Goal: Obtain resource: Obtain resource

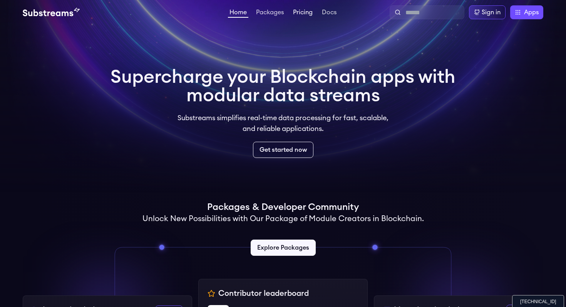
click at [303, 10] on link "Pricing" at bounding box center [302, 13] width 23 height 8
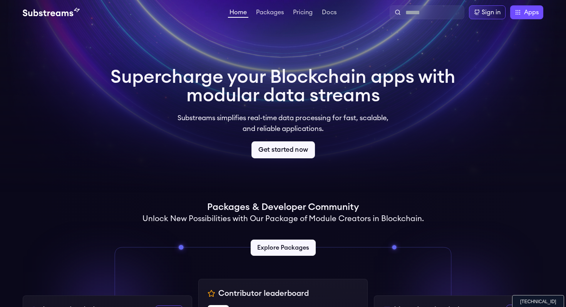
click at [272, 150] on link "Get started now" at bounding box center [282, 149] width 63 height 17
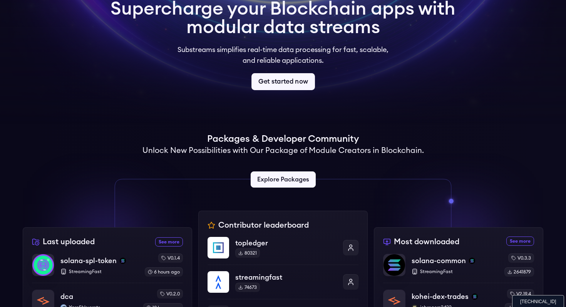
scroll to position [69, 0]
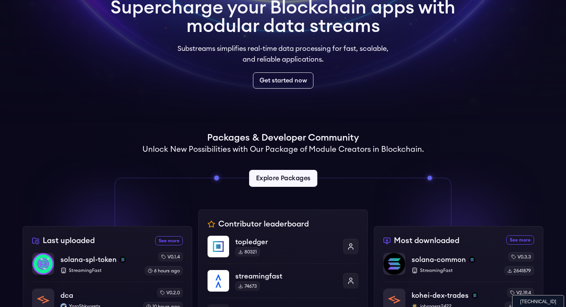
click at [281, 178] on link "Explore Packages" at bounding box center [283, 178] width 68 height 17
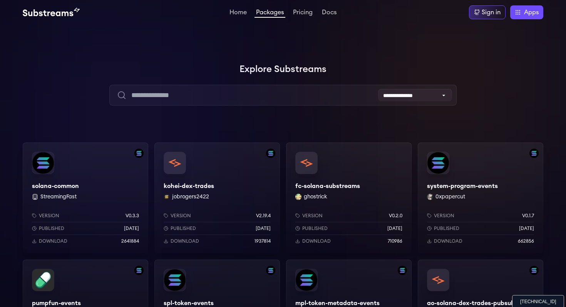
scroll to position [82, 0]
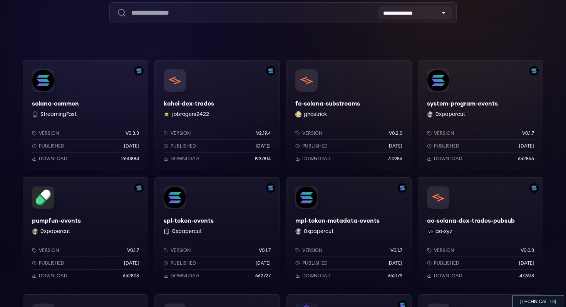
click at [85, 199] on div "pumpfun-events 0xpapercut Version v0.1.7 Published [DATE] Download 662808" at bounding box center [85, 232] width 125 height 111
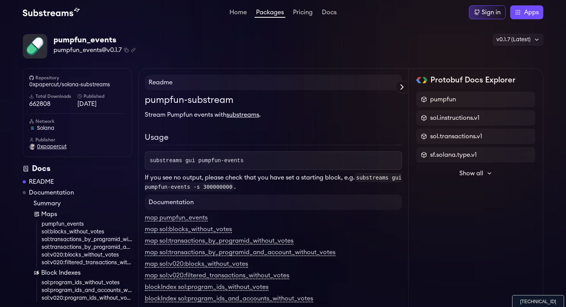
click at [52, 148] on span "0xpapercut" at bounding box center [52, 147] width 30 height 8
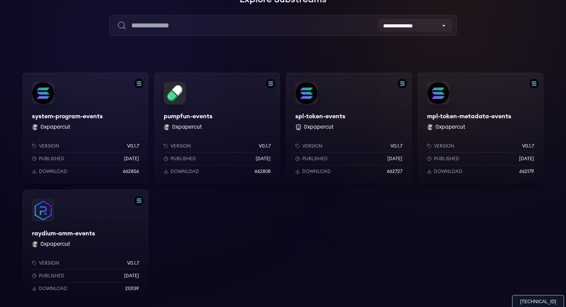
scroll to position [102, 0]
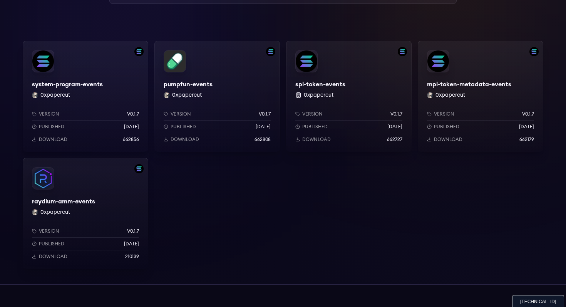
click at [82, 203] on div "raydium-amm-events 0xpapercut Version v0.1.7 Published [DATE] Download 210139" at bounding box center [85, 213] width 125 height 111
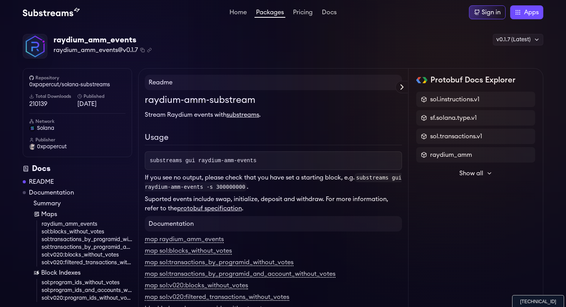
click at [168, 159] on span "substreams gui raydium-amm-events" at bounding box center [203, 160] width 107 height 6
click at [303, 135] on h2 "Usage" at bounding box center [273, 138] width 257 height 13
drag, startPoint x: 149, startPoint y: 159, endPoint x: 279, endPoint y: 160, distance: 129.3
click at [279, 160] on pre "substreams gui raydium-amm-events" at bounding box center [273, 160] width 257 height 18
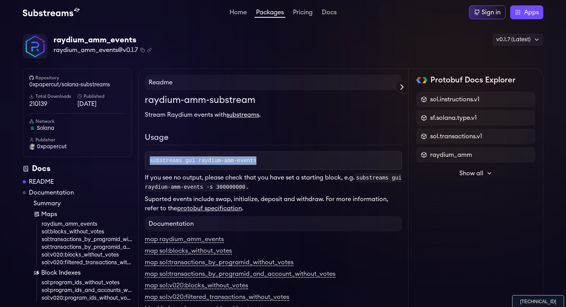
copy span "substreams gui raydium-amm-events"
click at [206, 157] on span "substreams gui raydium-amm-events" at bounding box center [203, 160] width 107 height 6
drag, startPoint x: 149, startPoint y: 159, endPoint x: 264, endPoint y: 162, distance: 115.1
click at [264, 162] on pre "substreams gui raydium-amm-events" at bounding box center [273, 160] width 257 height 18
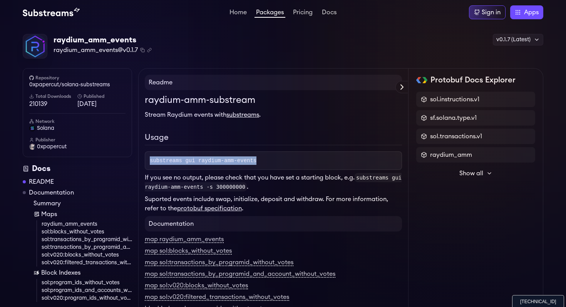
copy span "substreams gui raydium-amm-events"
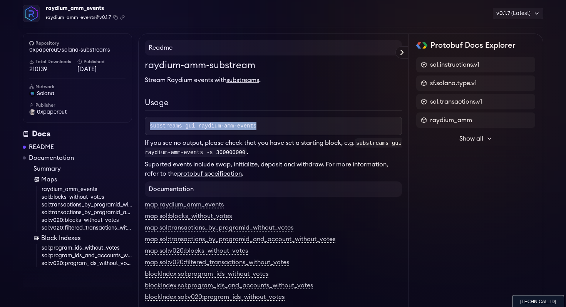
scroll to position [37, 0]
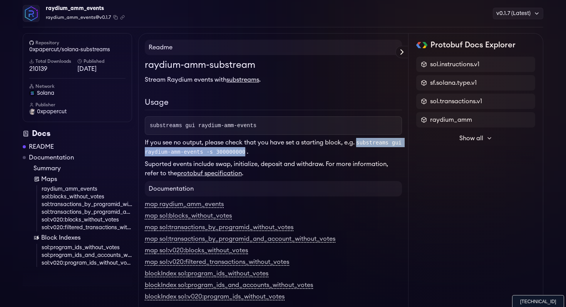
drag, startPoint x: 357, startPoint y: 141, endPoint x: 251, endPoint y: 151, distance: 106.6
click at [251, 151] on code "substreams gui raydium-amm-events -s 300000000" at bounding box center [273, 147] width 257 height 18
copy code "substreams gui raydium-amm-events -s 300000000"
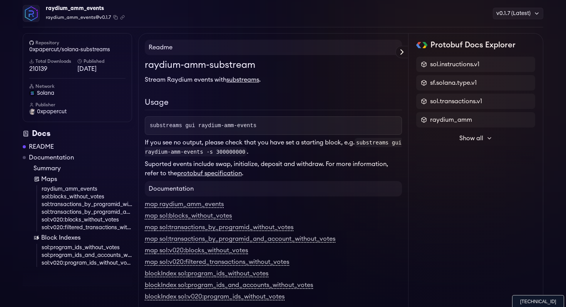
click at [316, 161] on p "Suported events include swap, initialize, deposit and withdraw. For more inform…" at bounding box center [273, 168] width 257 height 18
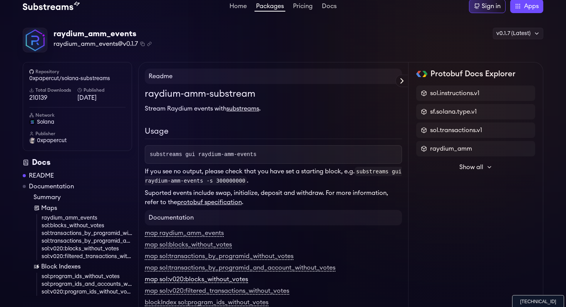
scroll to position [0, 0]
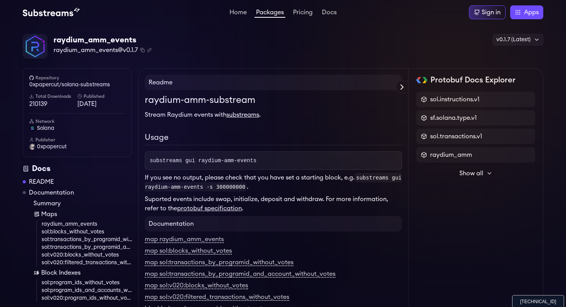
click at [216, 210] on link "protobuf specification" at bounding box center [209, 208] width 65 height 6
click at [450, 156] on span "raydium_amm" at bounding box center [451, 154] width 42 height 9
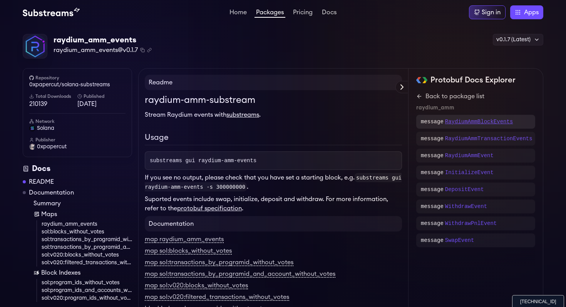
click at [479, 120] on p "RaydiumAmmBlockEvents" at bounding box center [479, 122] width 68 height 8
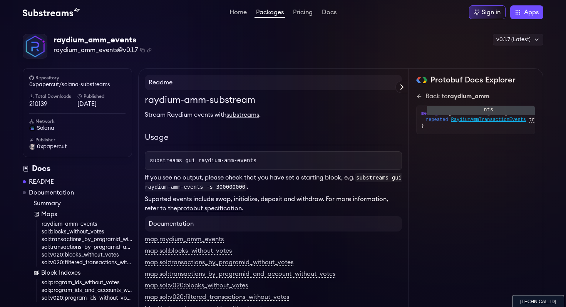
click at [473, 120] on span "RaydiumAmmTransactionEvents" at bounding box center [488, 120] width 75 height 6
click at [469, 128] on span "RaydiumAmmEvent" at bounding box center [472, 126] width 42 height 6
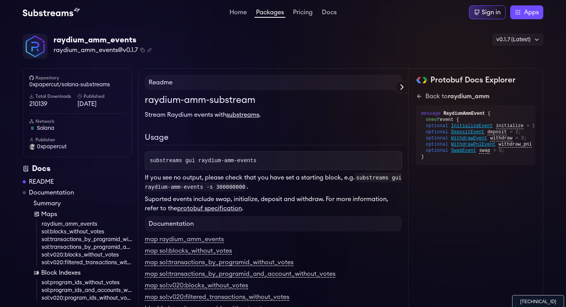
click at [268, 12] on link "Packages" at bounding box center [269, 13] width 31 height 8
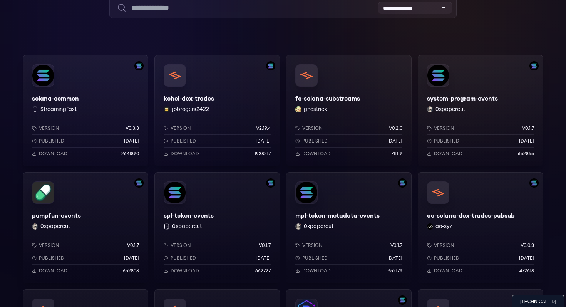
scroll to position [94, 0]
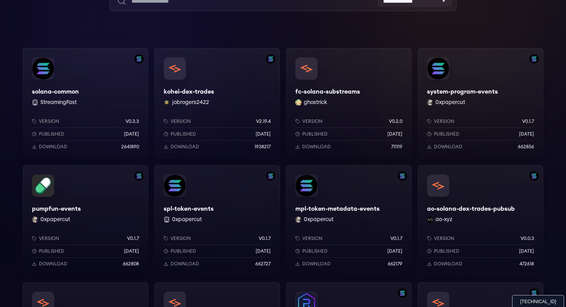
click at [106, 207] on div "pumpfun-events 0xpapercut Version v0.1.7 Published 9 months ago Download 662808" at bounding box center [85, 220] width 125 height 111
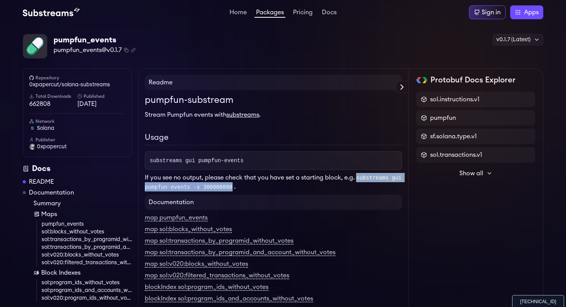
drag, startPoint x: 359, startPoint y: 176, endPoint x: 239, endPoint y: 186, distance: 119.7
click at [239, 186] on code "substreams gui pumpfun-events -s 300000000" at bounding box center [273, 182] width 257 height 18
copy code "substreams gui pumpfun-events -s 300000000"
click at [317, 132] on h2 "Usage" at bounding box center [273, 138] width 257 height 13
